Goal: Task Accomplishment & Management: Complete application form

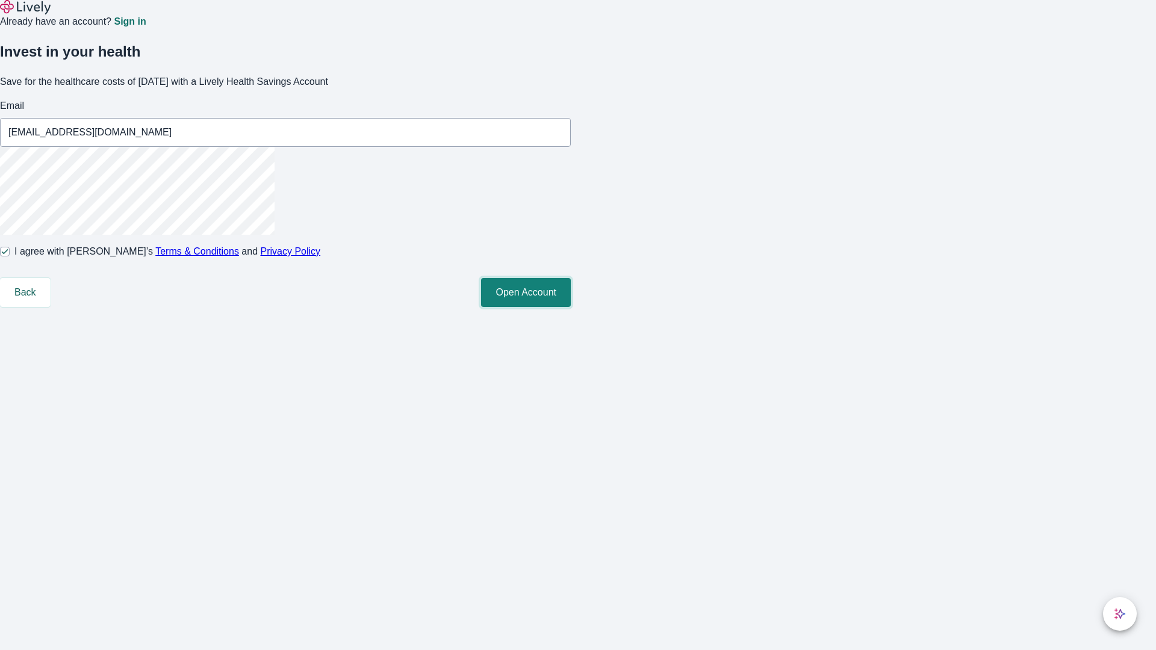
click at [571, 307] on button "Open Account" at bounding box center [526, 292] width 90 height 29
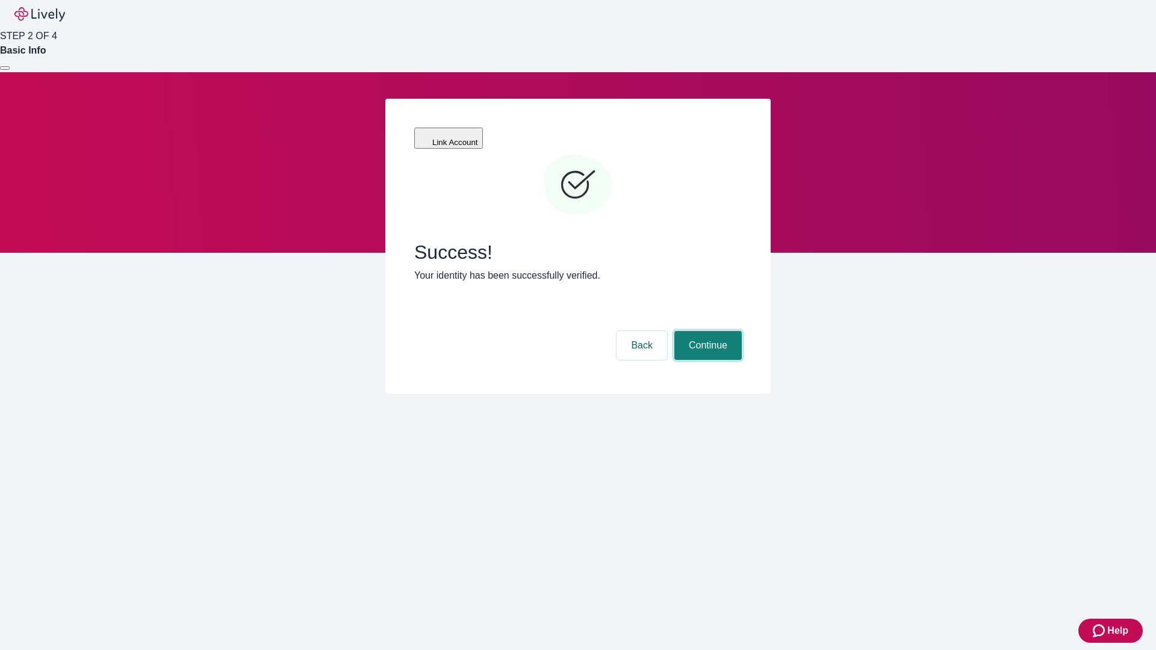
click at [706, 331] on button "Continue" at bounding box center [707, 345] width 67 height 29
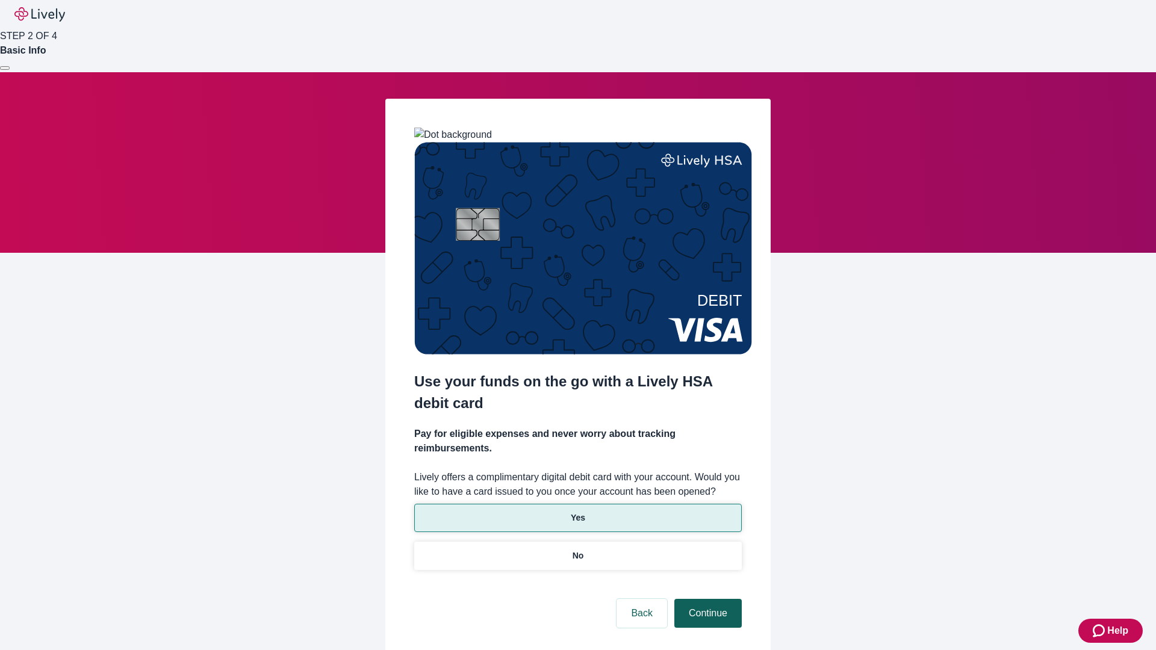
click at [577, 512] on p "Yes" at bounding box center [578, 518] width 14 height 13
click at [706, 599] on button "Continue" at bounding box center [707, 613] width 67 height 29
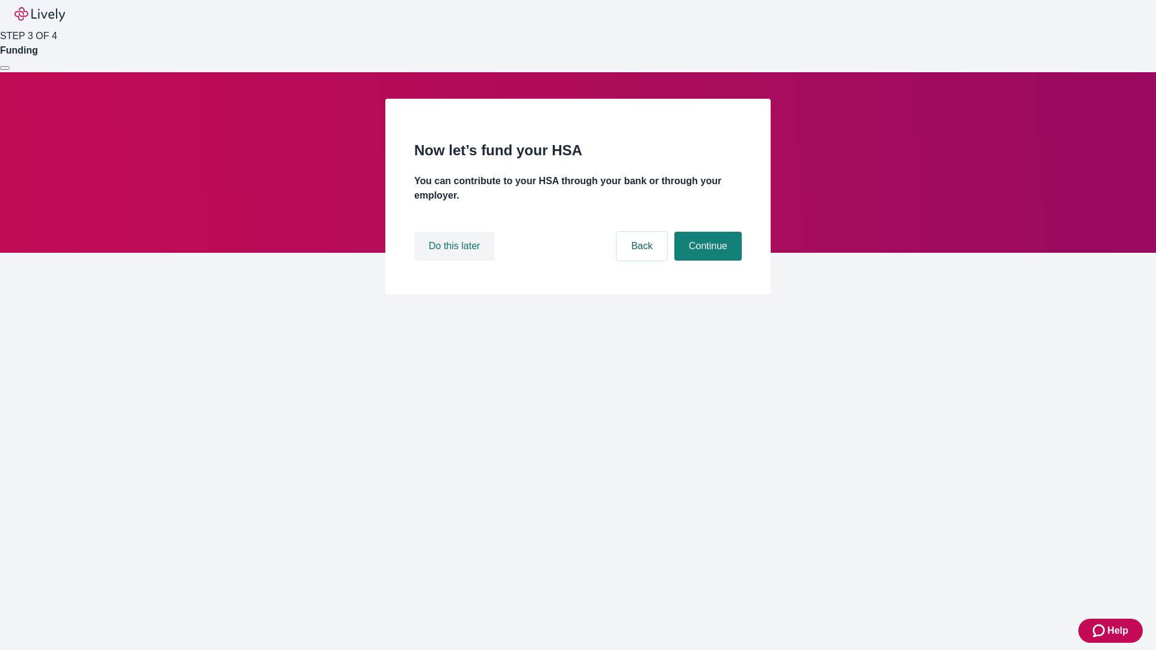
click at [456, 261] on button "Do this later" at bounding box center [454, 246] width 80 height 29
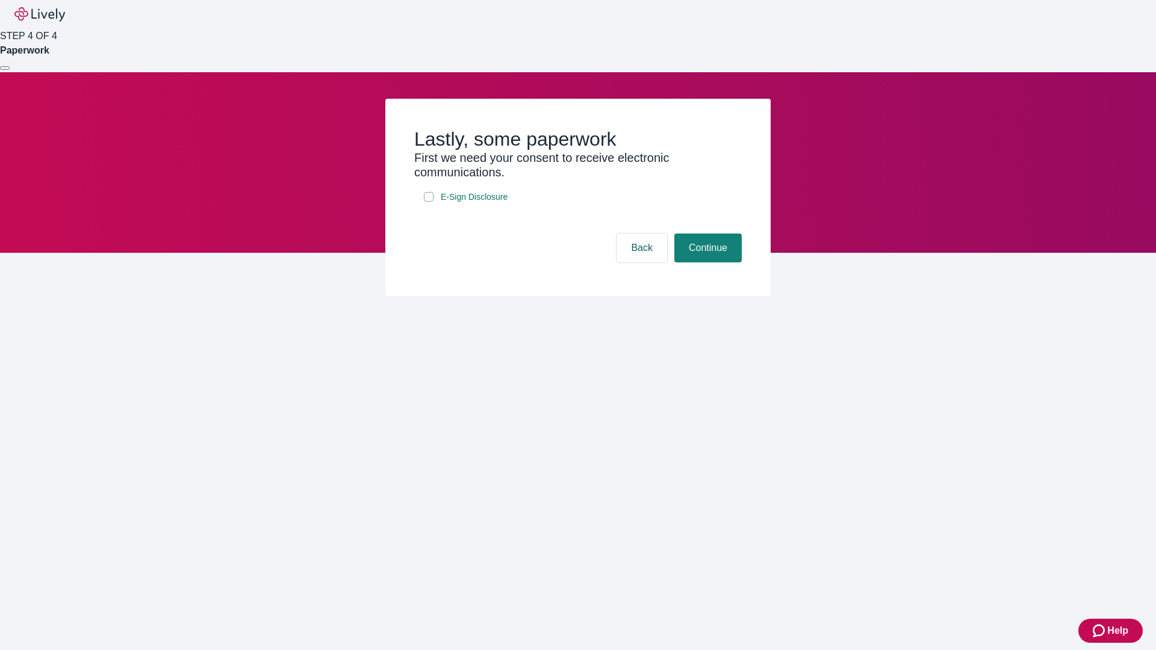
click at [429, 202] on input "E-Sign Disclosure" at bounding box center [429, 197] width 10 height 10
checkbox input "true"
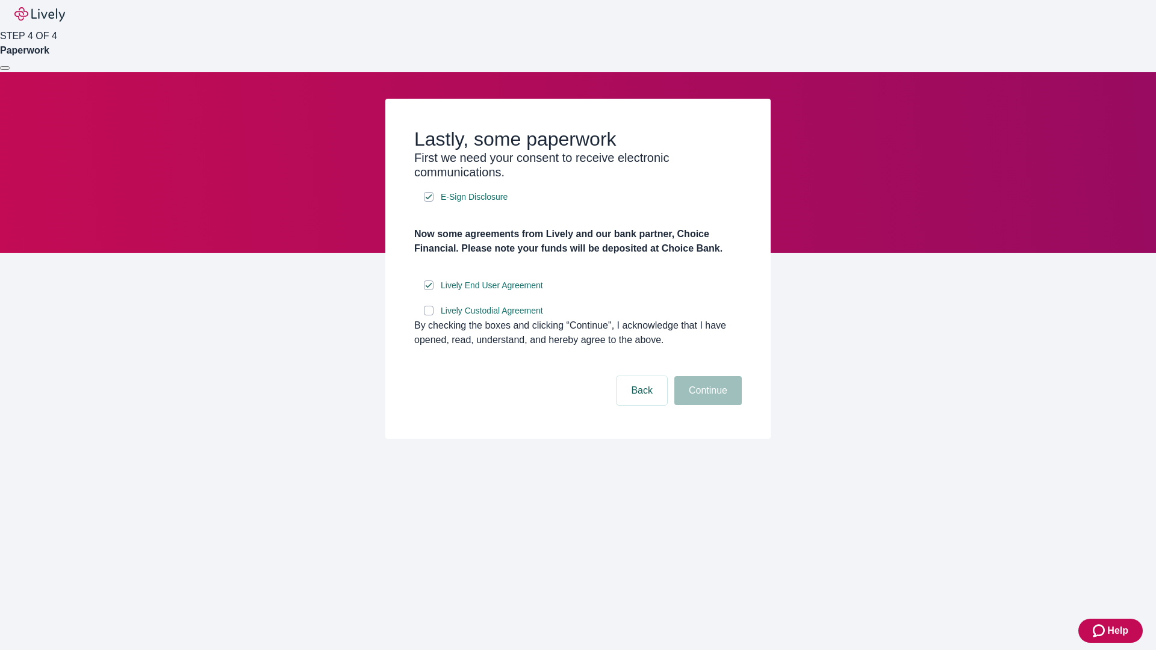
click at [429, 316] on input "Lively Custodial Agreement" at bounding box center [429, 311] width 10 height 10
checkbox input "true"
click at [706, 405] on button "Continue" at bounding box center [707, 390] width 67 height 29
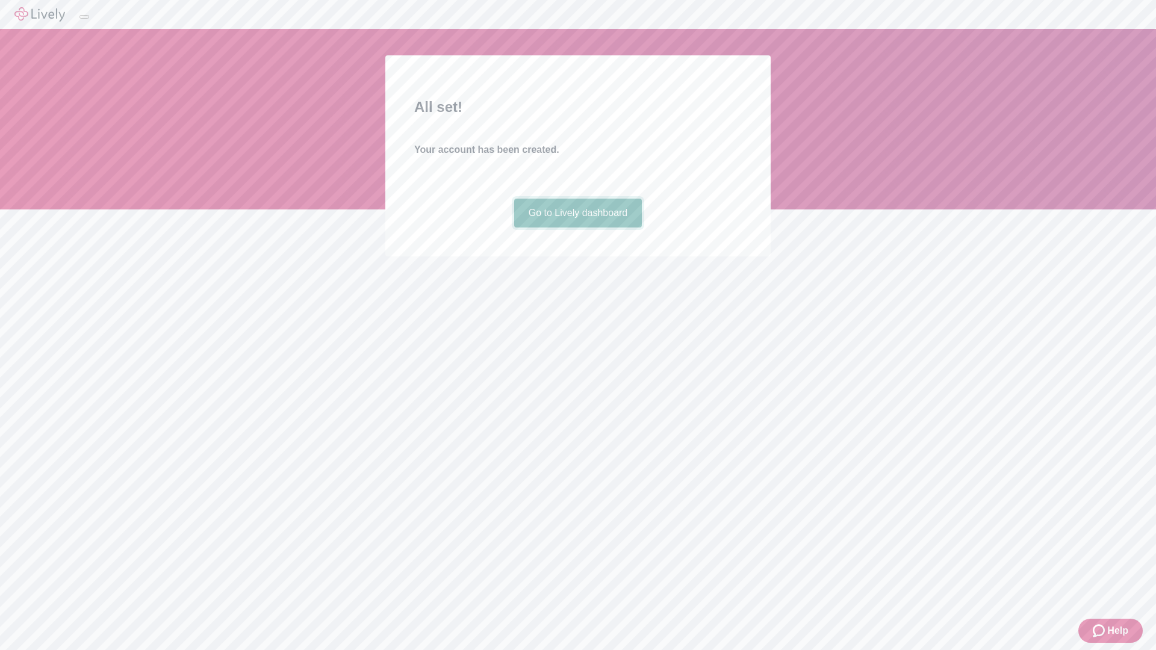
click at [577, 228] on link "Go to Lively dashboard" at bounding box center [578, 213] width 128 height 29
